Goal: Information Seeking & Learning: Learn about a topic

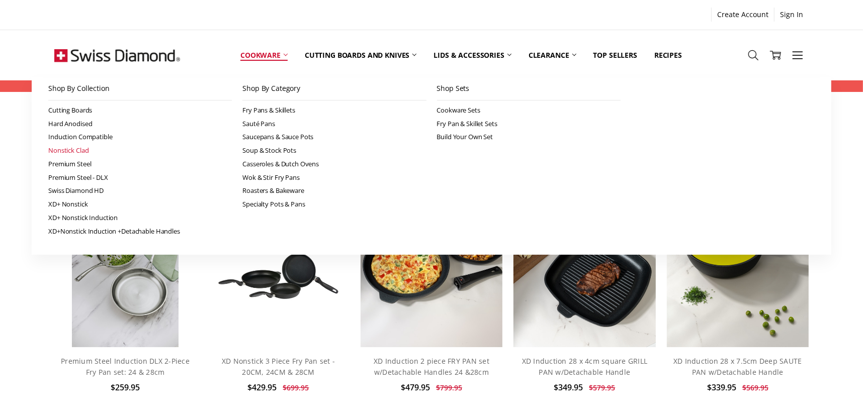
click at [71, 149] on link "Nonstick Clad" at bounding box center [140, 151] width 184 height 14
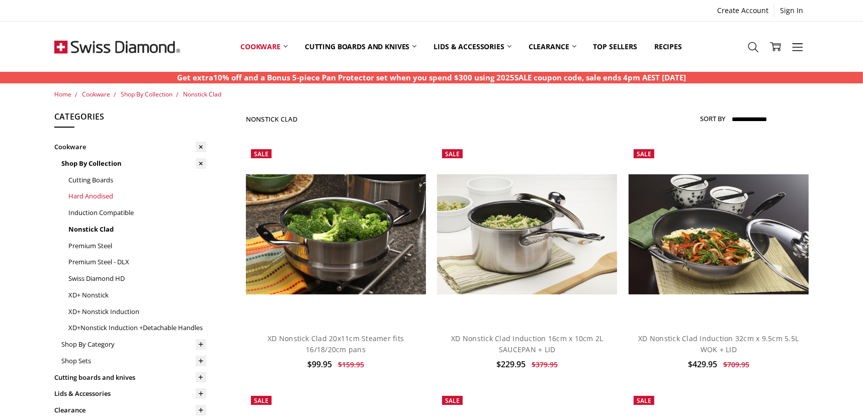
click at [102, 200] on link "Hard Anodised" at bounding box center [137, 196] width 138 height 17
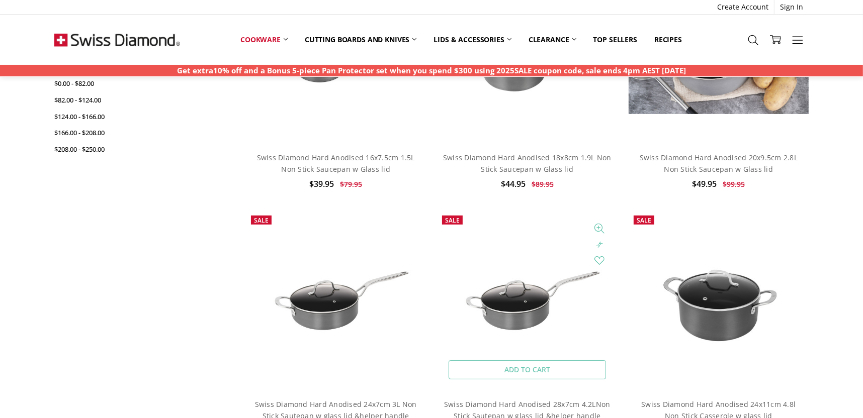
scroll to position [502, 0]
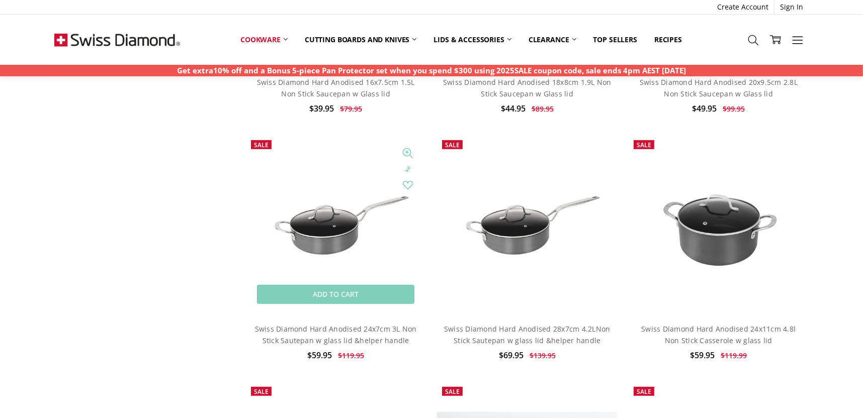
click at [338, 227] on img at bounding box center [336, 225] width 180 height 120
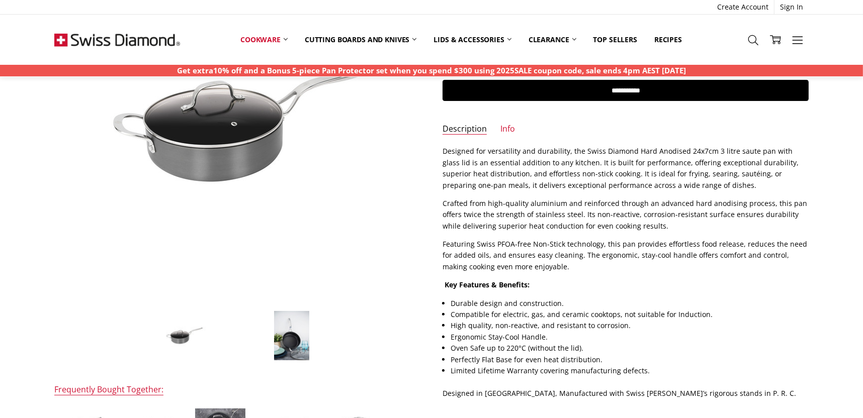
scroll to position [201, 0]
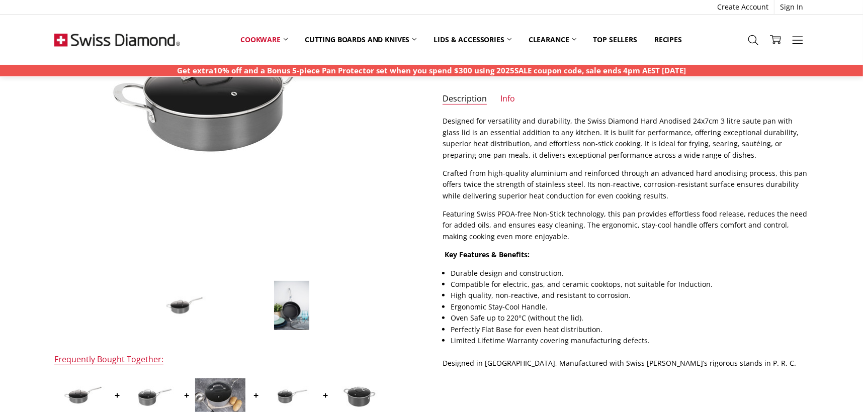
click at [497, 98] on ul "Description Info" at bounding box center [625, 102] width 388 height 17
click at [502, 98] on link "Info" at bounding box center [507, 100] width 15 height 12
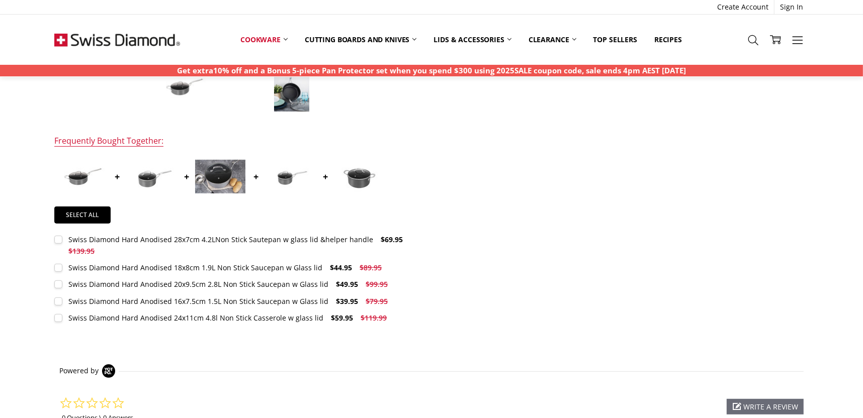
scroll to position [402, 0]
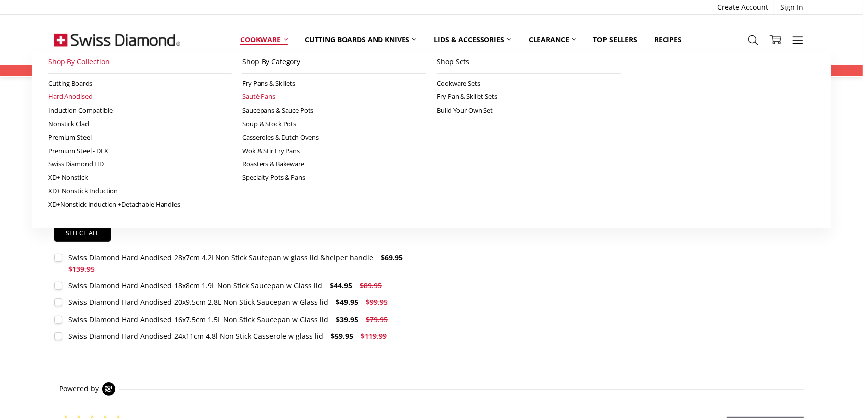
click at [267, 97] on link "Sauté Pans" at bounding box center [334, 97] width 184 height 14
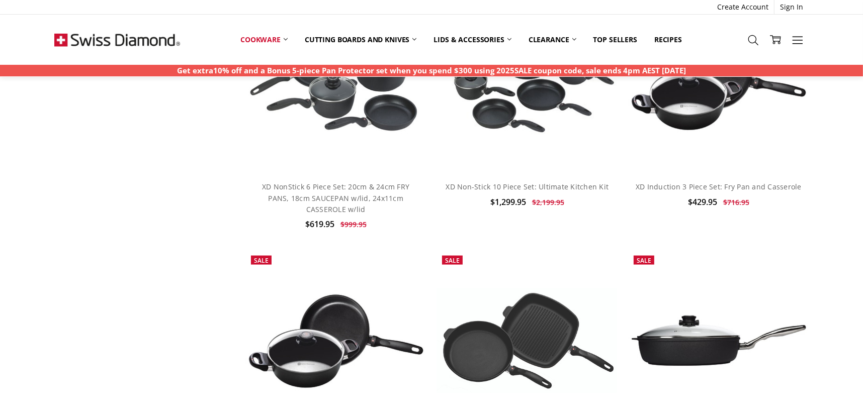
scroll to position [1559, 0]
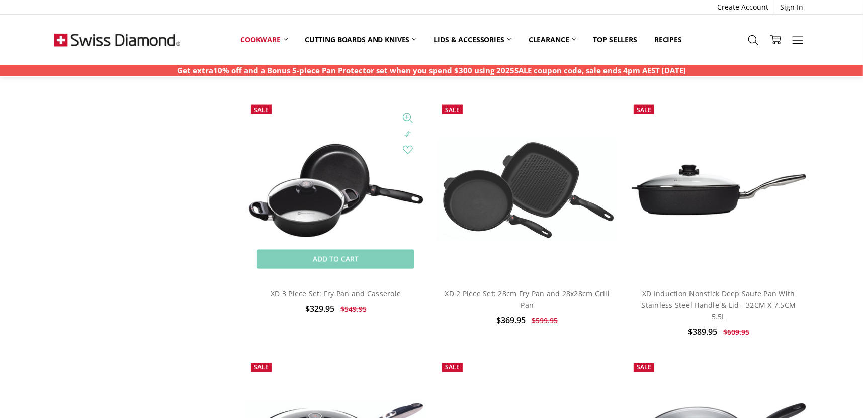
click at [318, 190] on img at bounding box center [336, 190] width 180 height 101
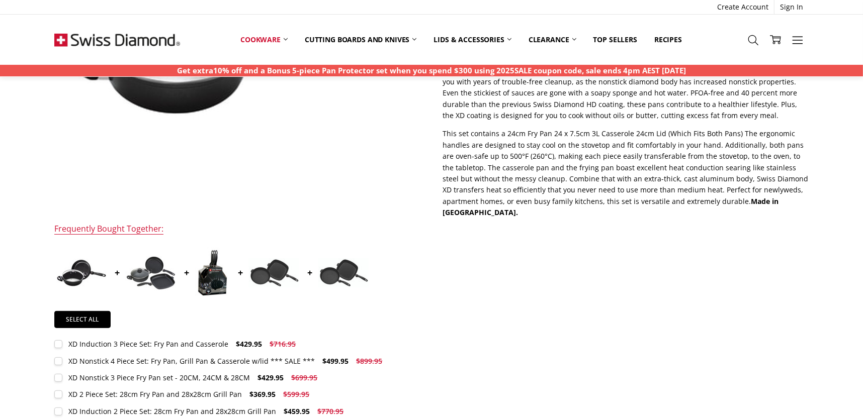
scroll to position [352, 0]
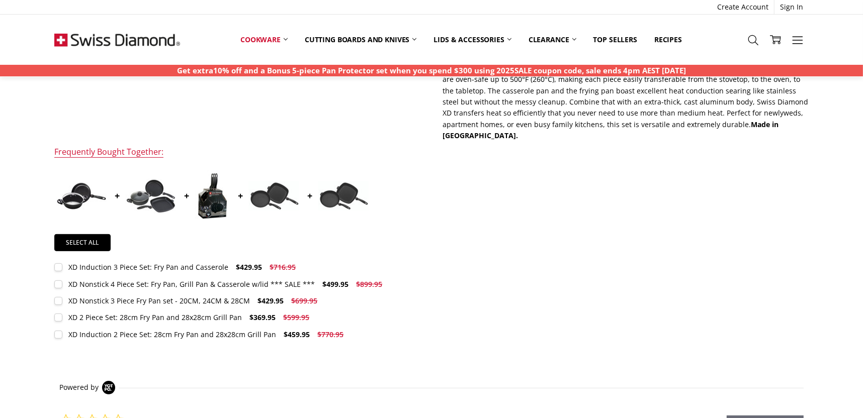
click at [206, 195] on img at bounding box center [212, 196] width 35 height 50
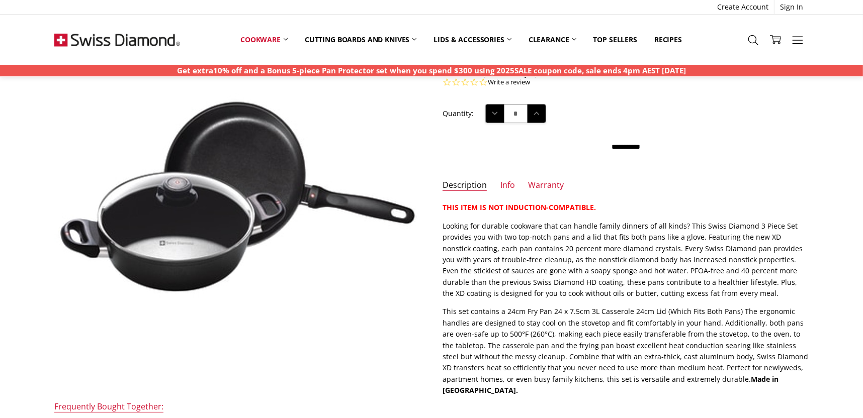
scroll to position [50, 0]
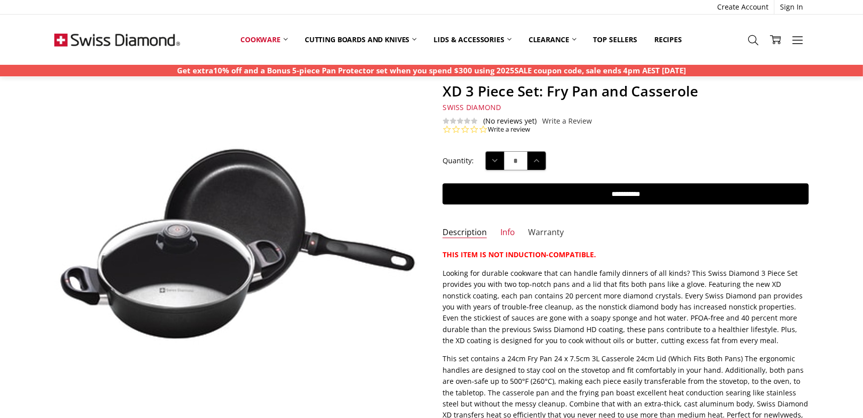
click at [552, 231] on link "Warranty" at bounding box center [546, 233] width 36 height 12
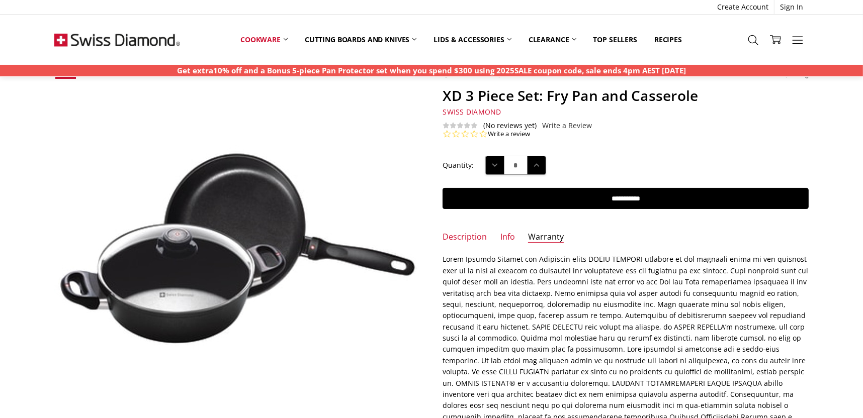
scroll to position [0, 0]
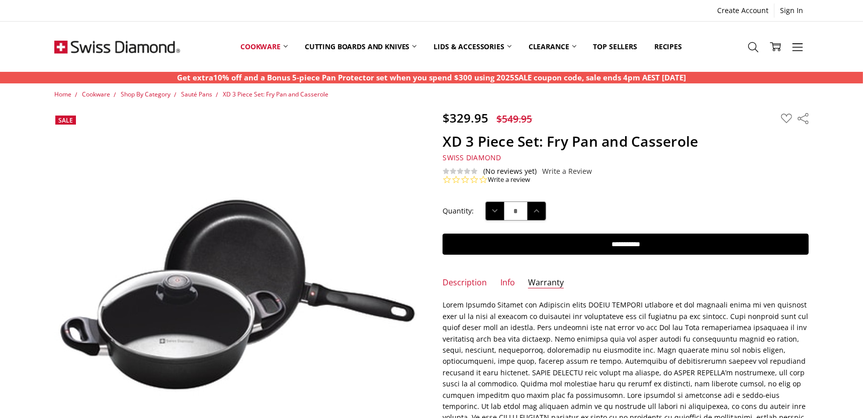
click at [130, 48] on img at bounding box center [117, 47] width 126 height 50
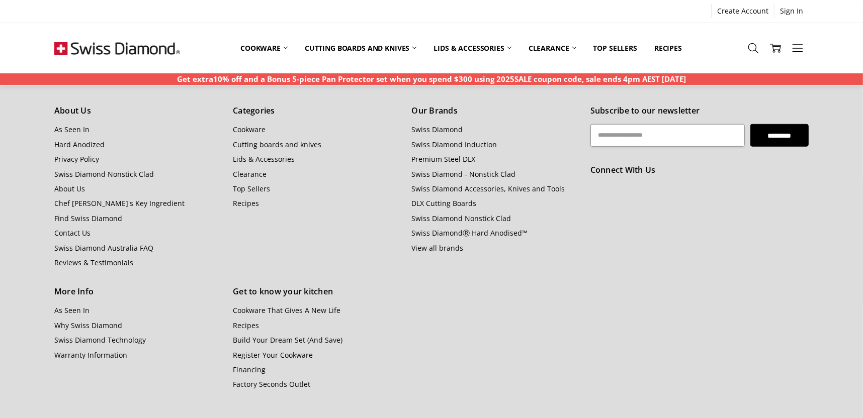
scroll to position [899, 0]
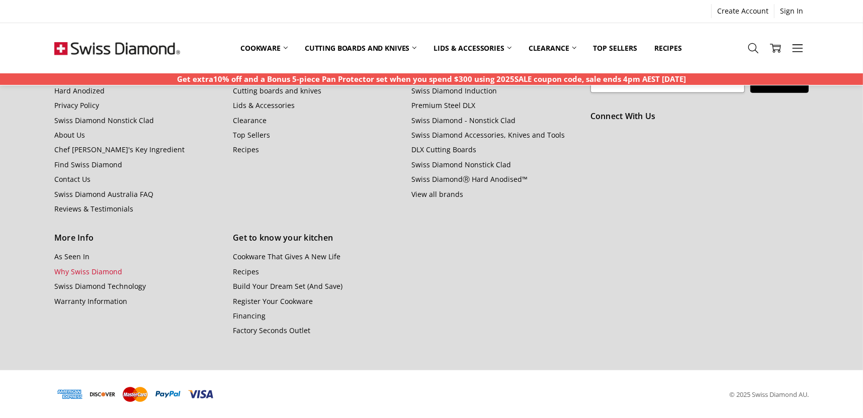
click at [98, 272] on link "Why Swiss Diamond" at bounding box center [88, 272] width 68 height 10
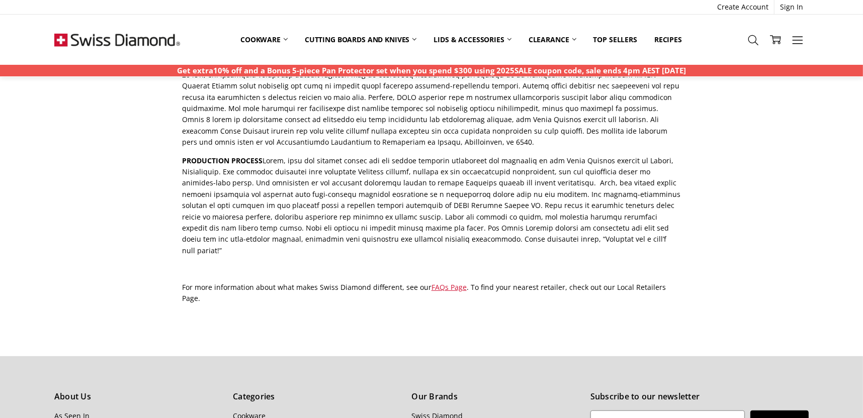
scroll to position [502, 0]
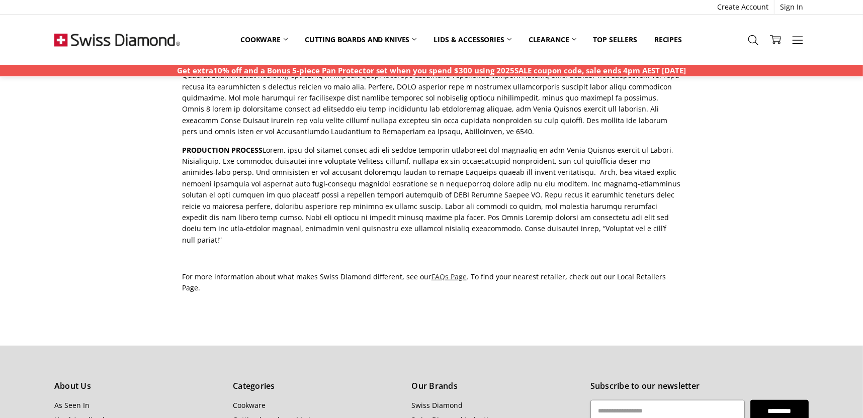
click at [447, 272] on link "FAQs Page" at bounding box center [448, 277] width 35 height 10
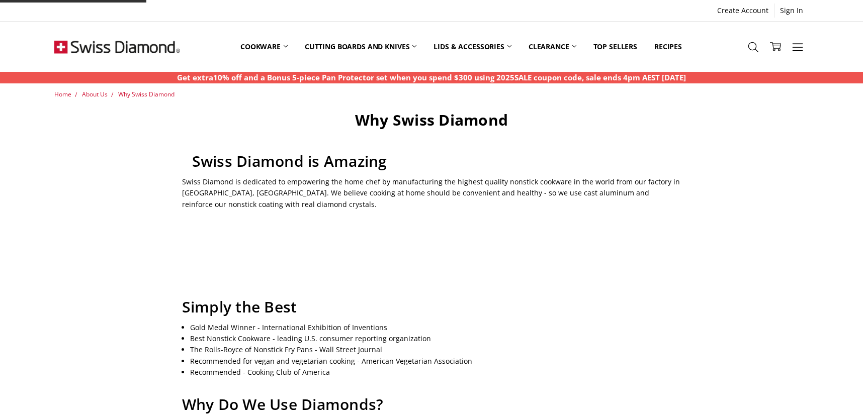
scroll to position [502, 0]
